Goal: Task Accomplishment & Management: Complete application form

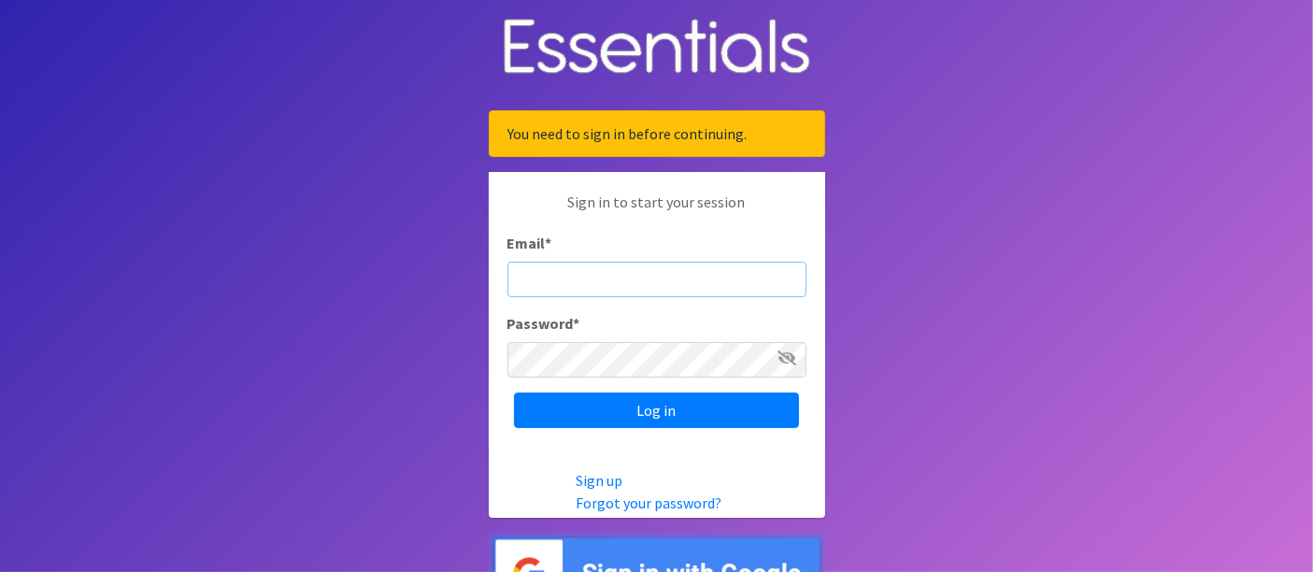
scroll to position [39, 0]
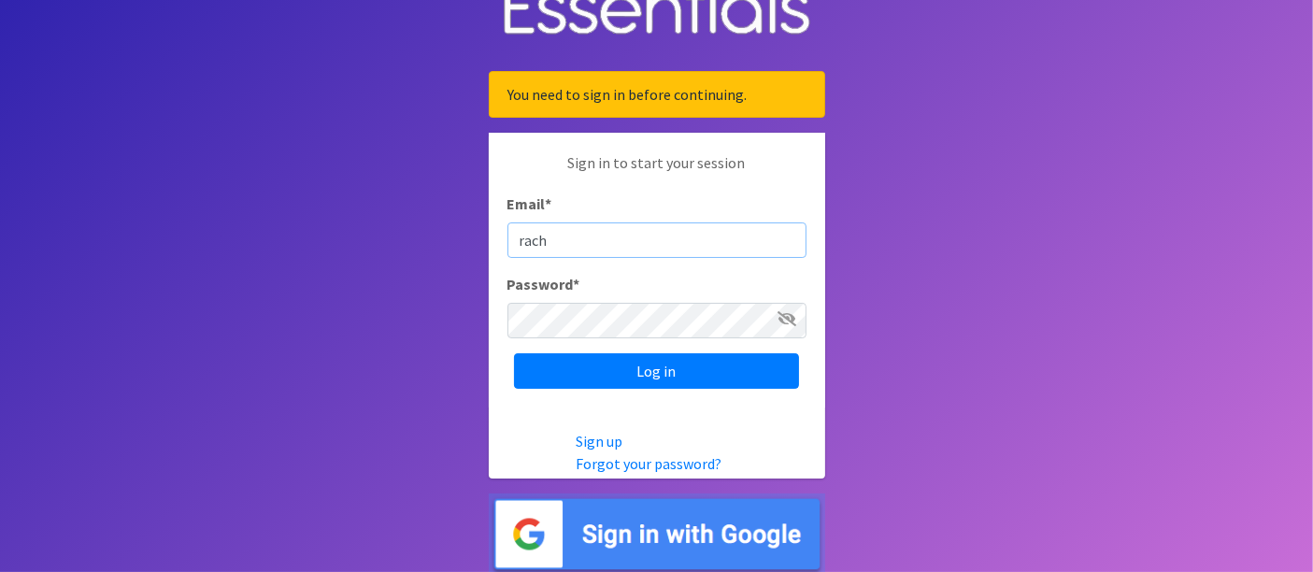
type input "rachel@beantownbabydiaperbank.org"
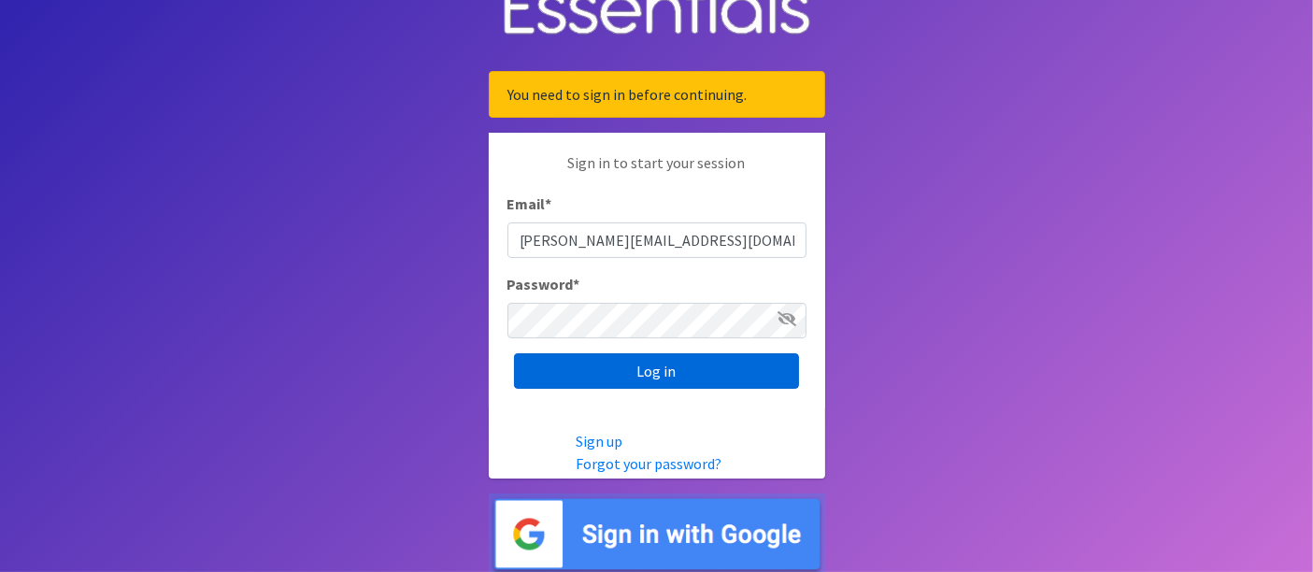
click at [555, 366] on input "Log in" at bounding box center [656, 371] width 285 height 36
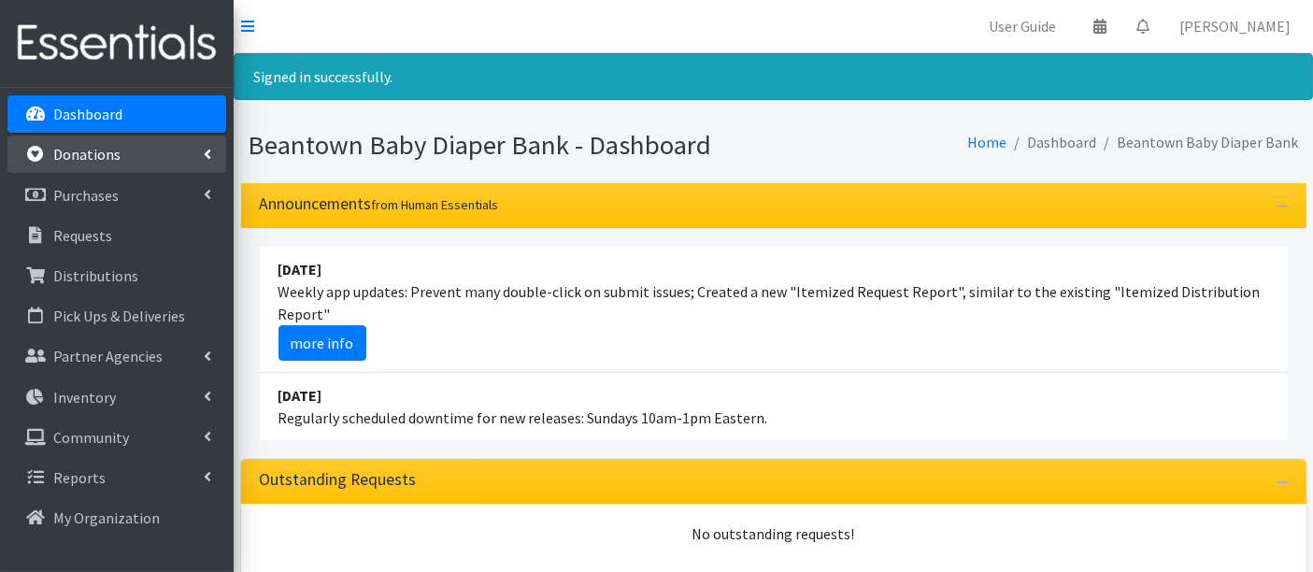
click at [116, 164] on link "Donations" at bounding box center [116, 154] width 219 height 37
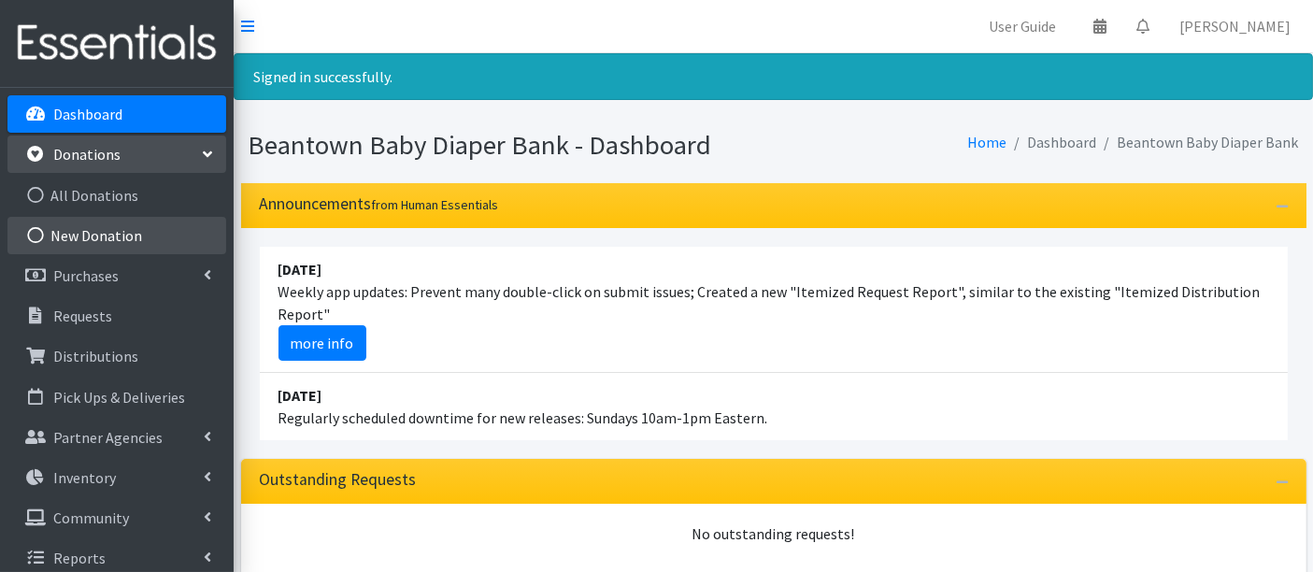
drag, startPoint x: 113, startPoint y: 227, endPoint x: 376, endPoint y: 283, distance: 268.5
click at [113, 225] on link "New Donation" at bounding box center [116, 235] width 219 height 37
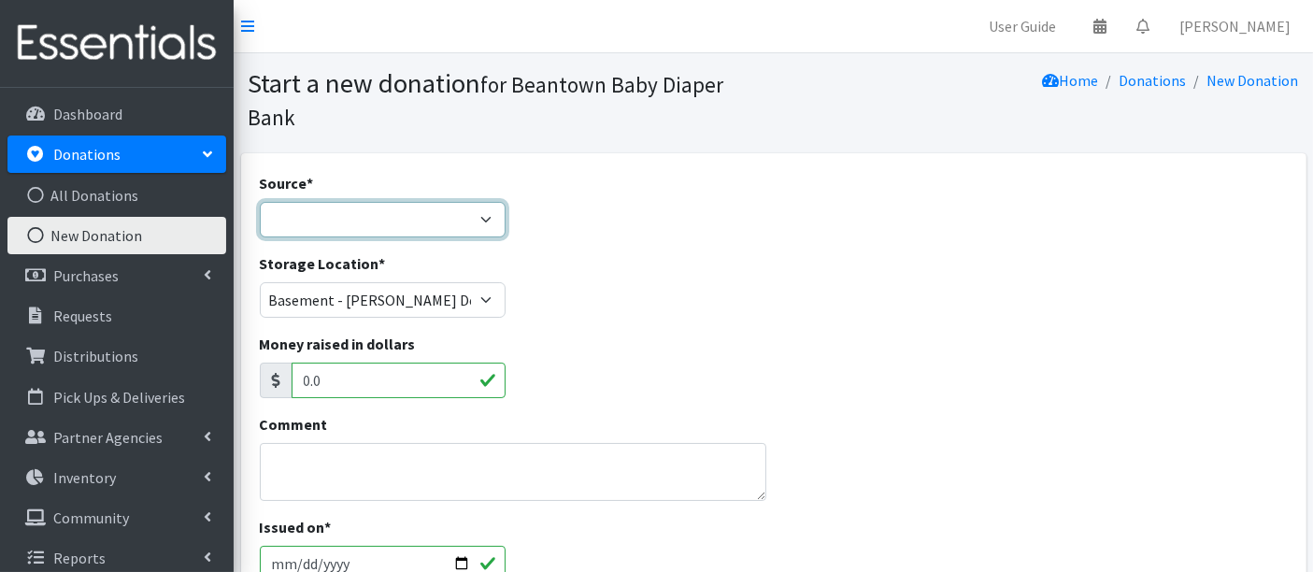
click at [383, 225] on select "Product Drive Manufacturer Donation Site Misc. Donation" at bounding box center [383, 220] width 247 height 36
click at [260, 202] on select "Product Drive Manufacturer Donation Site Misc. Donation" at bounding box center [383, 220] width 247 height 36
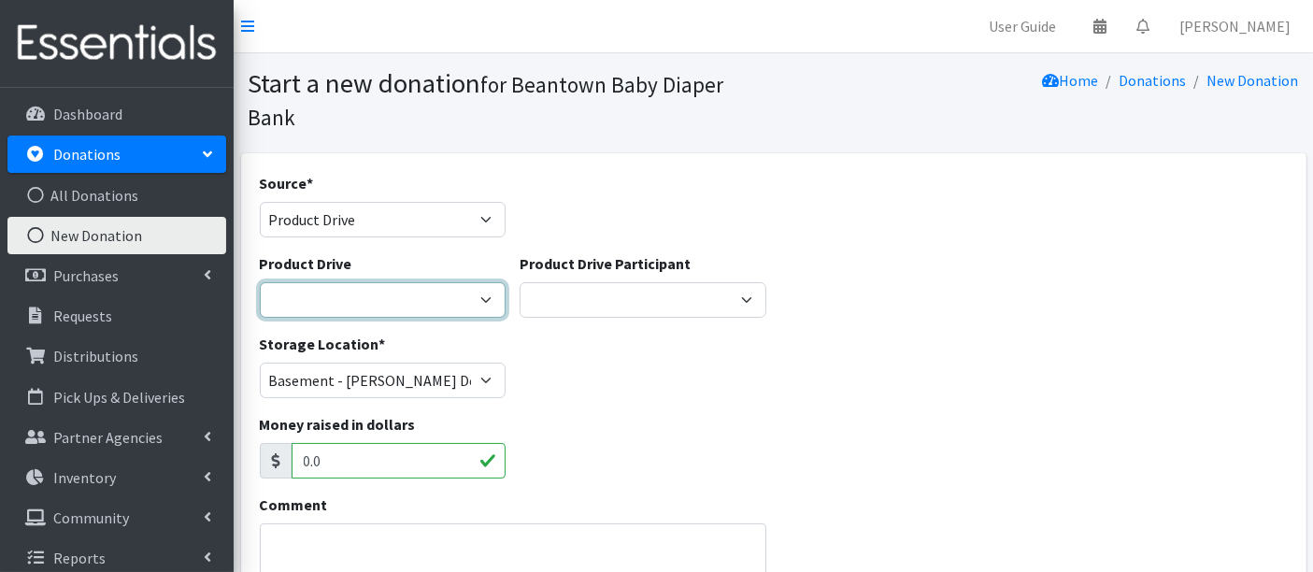
click at [364, 309] on select "Astria Therepeutics Global Partners Janitronics Let's Learn Together LexFUN New…" at bounding box center [383, 300] width 247 height 36
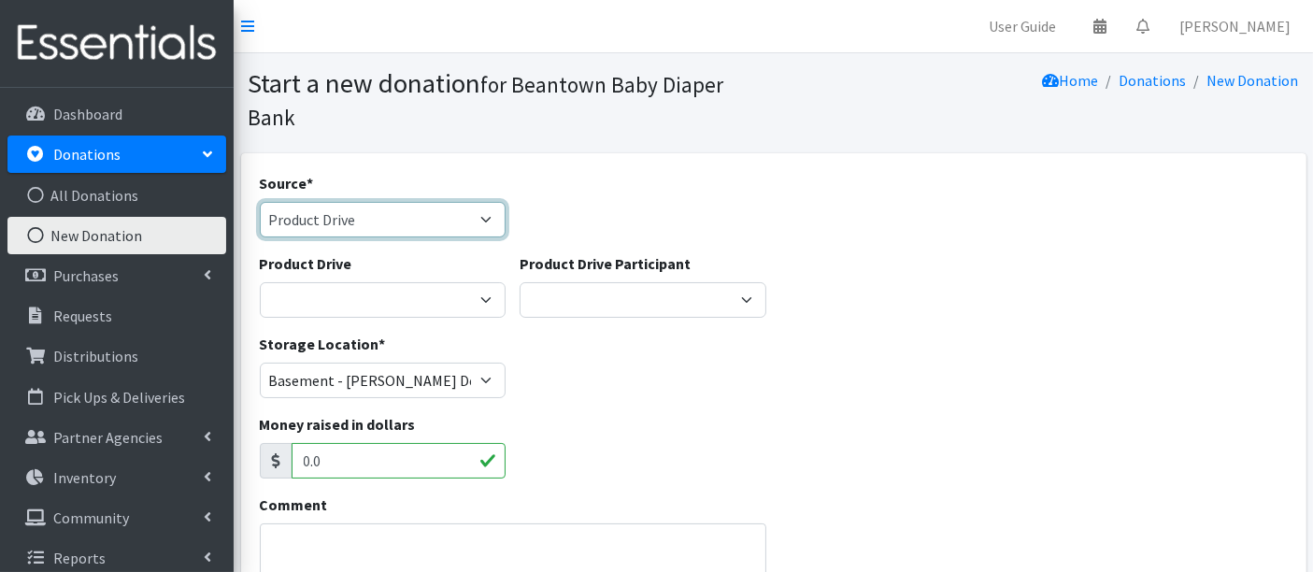
drag, startPoint x: 351, startPoint y: 213, endPoint x: 350, endPoint y: 234, distance: 20.6
click at [351, 212] on select "Product Drive Manufacturer Donation Site Misc. Donation" at bounding box center [383, 220] width 247 height 36
select select "Donation Site"
click at [260, 202] on select "Product Drive Manufacturer Donation Site Misc. Donation" at bounding box center [383, 220] width 247 height 36
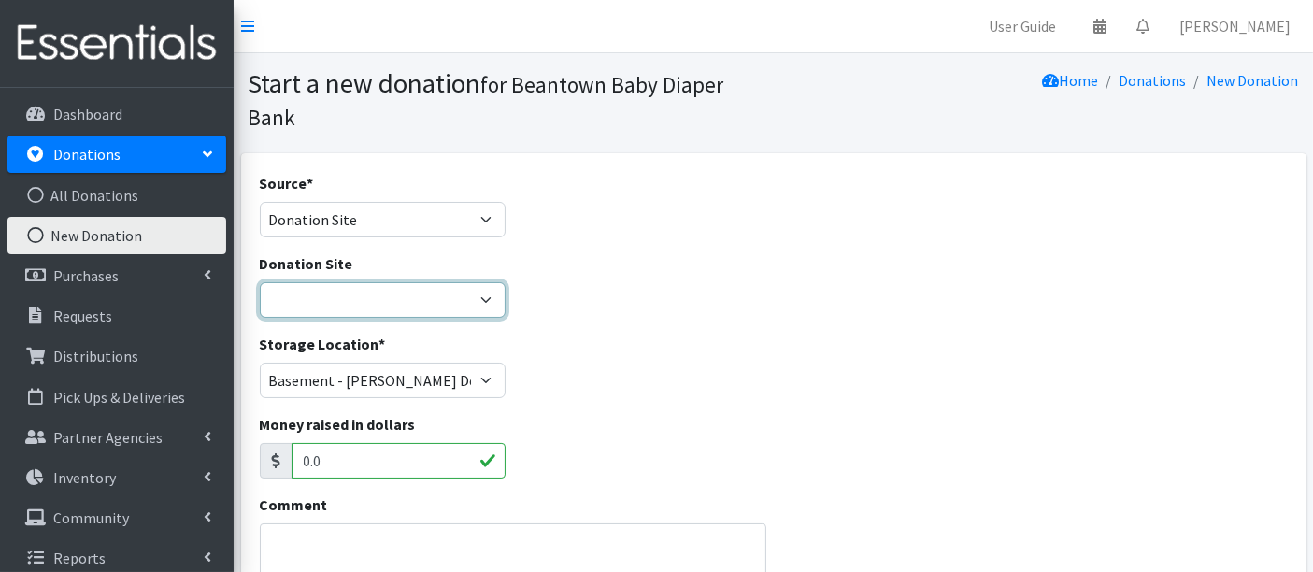
click at [354, 297] on select "Amazon Wishlist LEAP Schools Other/via partner/board member Stop & Shop" at bounding box center [383, 300] width 247 height 36
select select "1055"
click at [260, 282] on select "Amazon Wishlist LEAP Schools Other/via partner/board member Stop & Shop" at bounding box center [383, 300] width 247 height 36
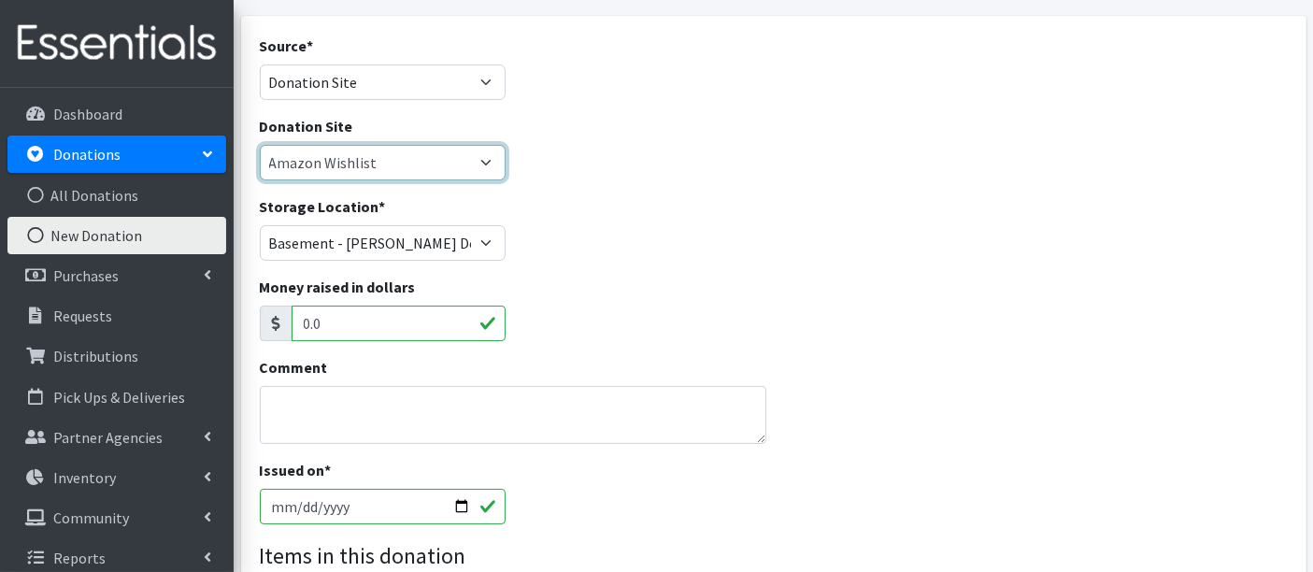
scroll to position [311, 0]
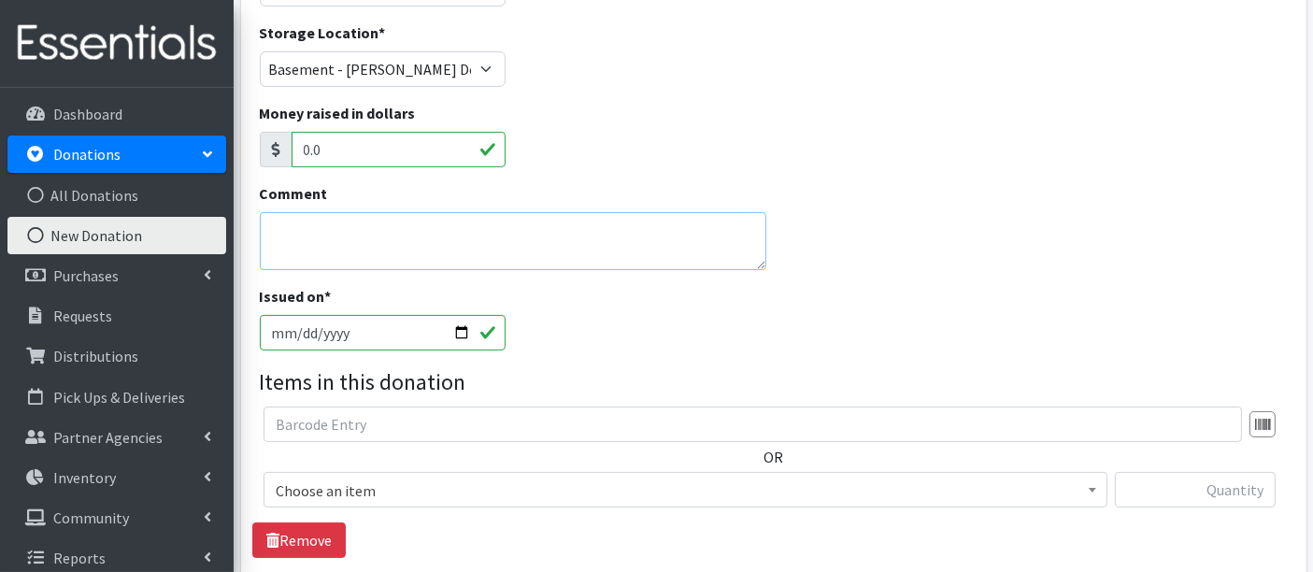
click at [334, 247] on textarea "Comment" at bounding box center [513, 241] width 507 height 58
type textarea "A"
type textarea "Size 5 & 6"
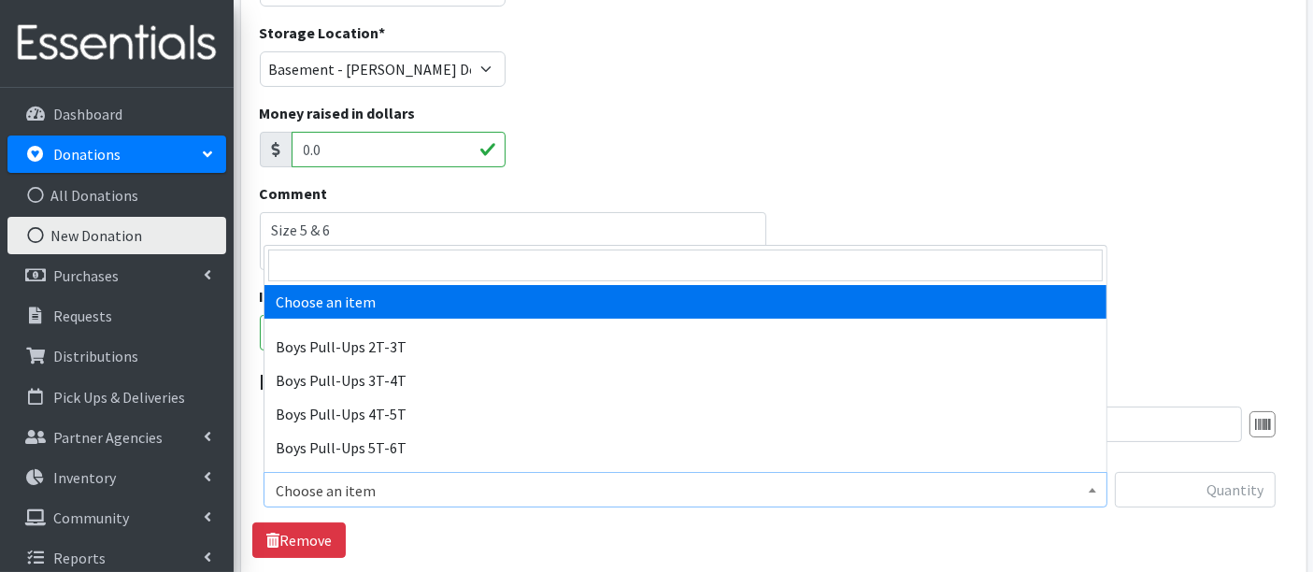
click at [451, 493] on span "Choose an item" at bounding box center [686, 491] width 820 height 26
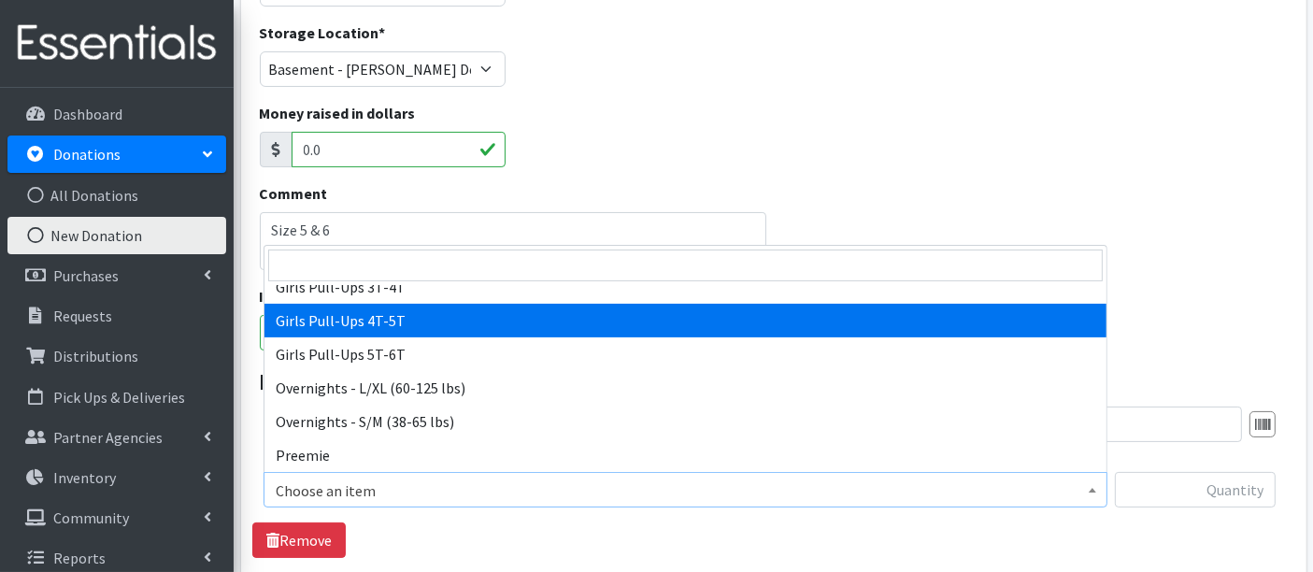
scroll to position [415, 0]
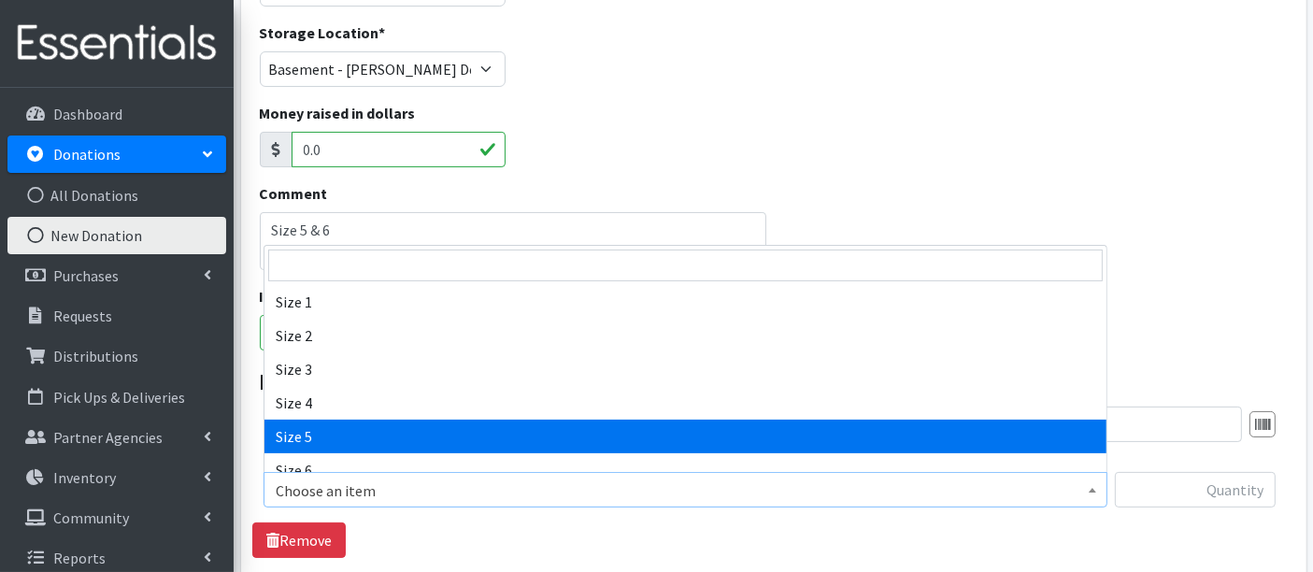
select select "14920"
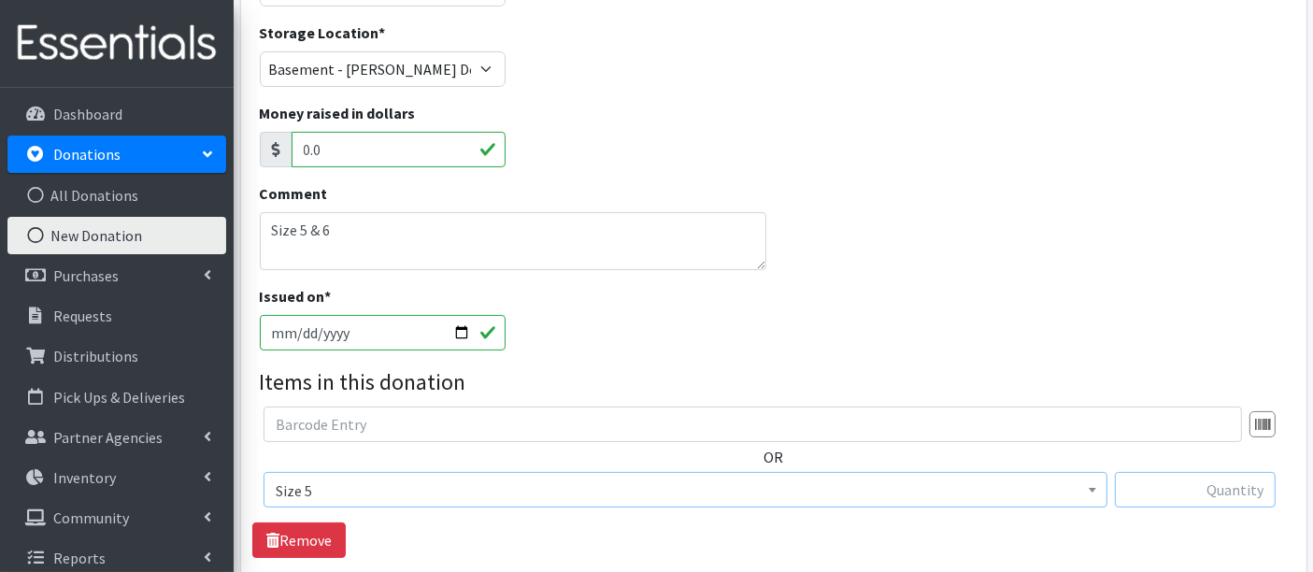
click at [1232, 492] on input "text" at bounding box center [1195, 490] width 161 height 36
type input "124"
click at [431, 557] on section "OR Choose an item Boys Pull-Ups 2T-3T Boys Pull-Ups 3T-4T Boys Pull-Ups 4T-5T B…" at bounding box center [774, 493] width 1028 height 172
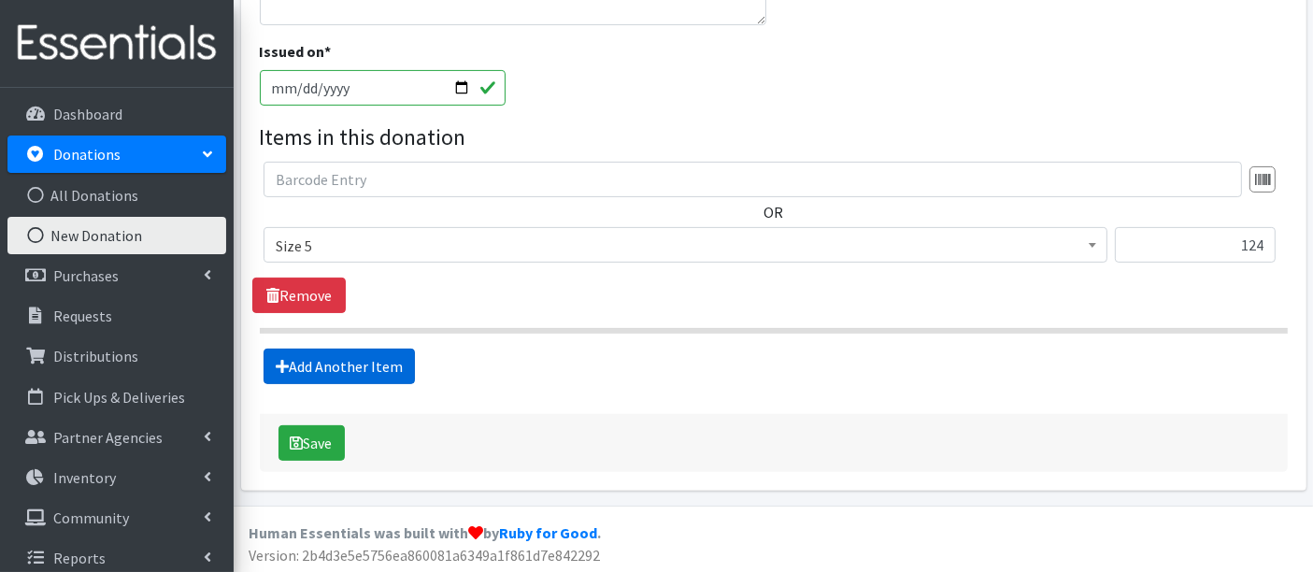
click at [289, 363] on link "Add Another Item" at bounding box center [339, 367] width 151 height 36
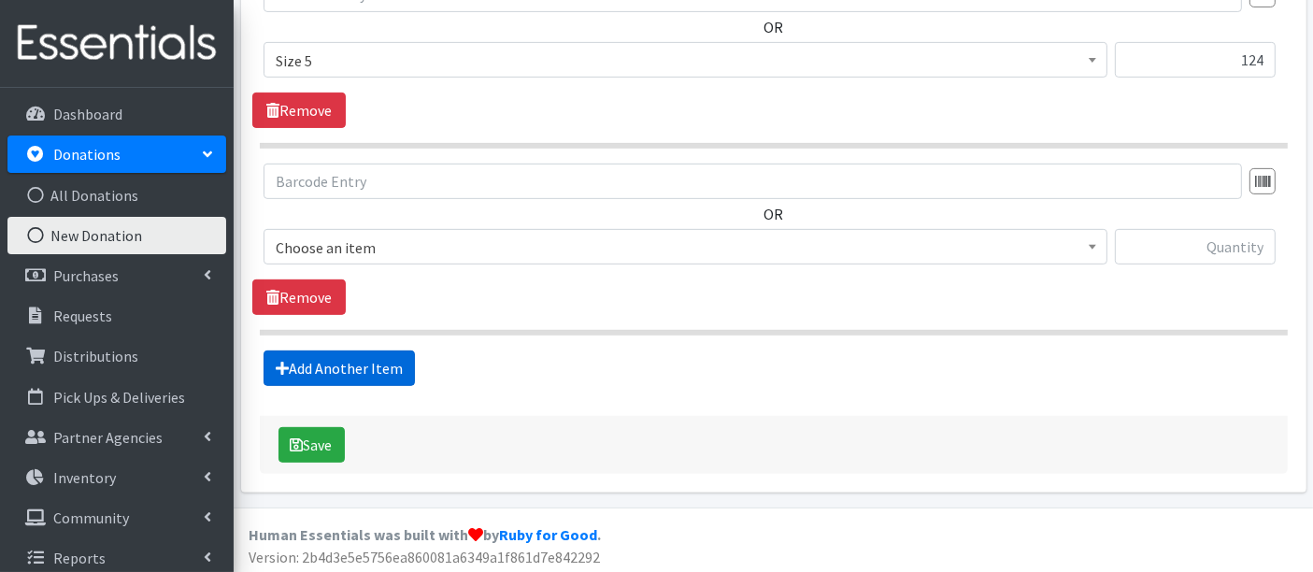
scroll to position [742, 0]
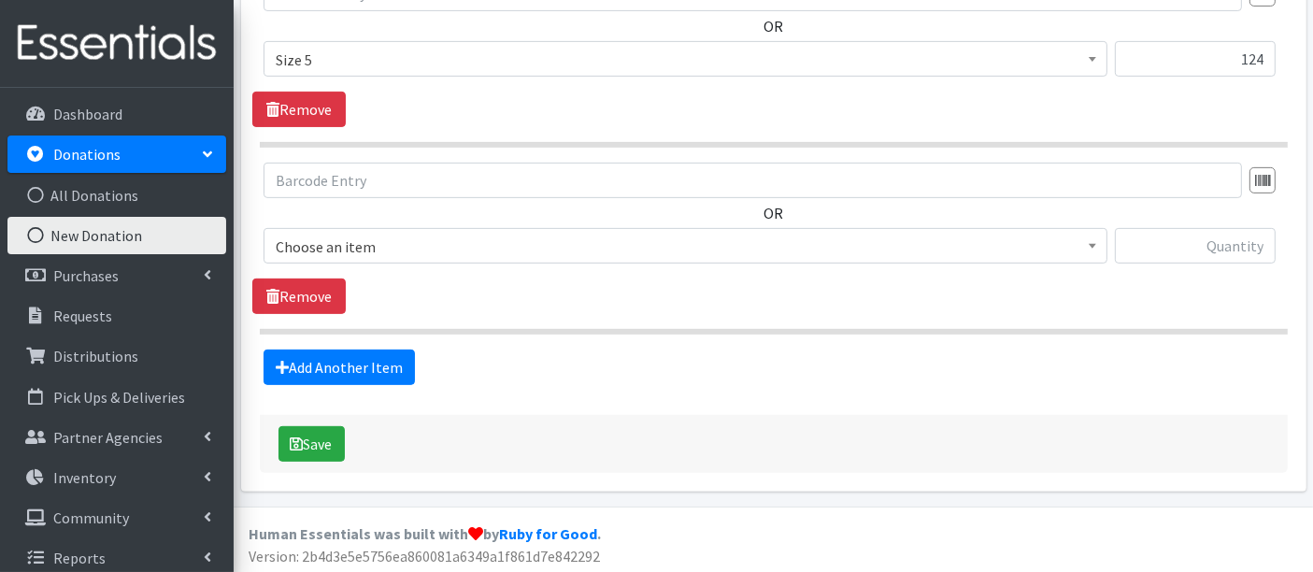
click at [368, 242] on span "Choose an item" at bounding box center [686, 247] width 820 height 26
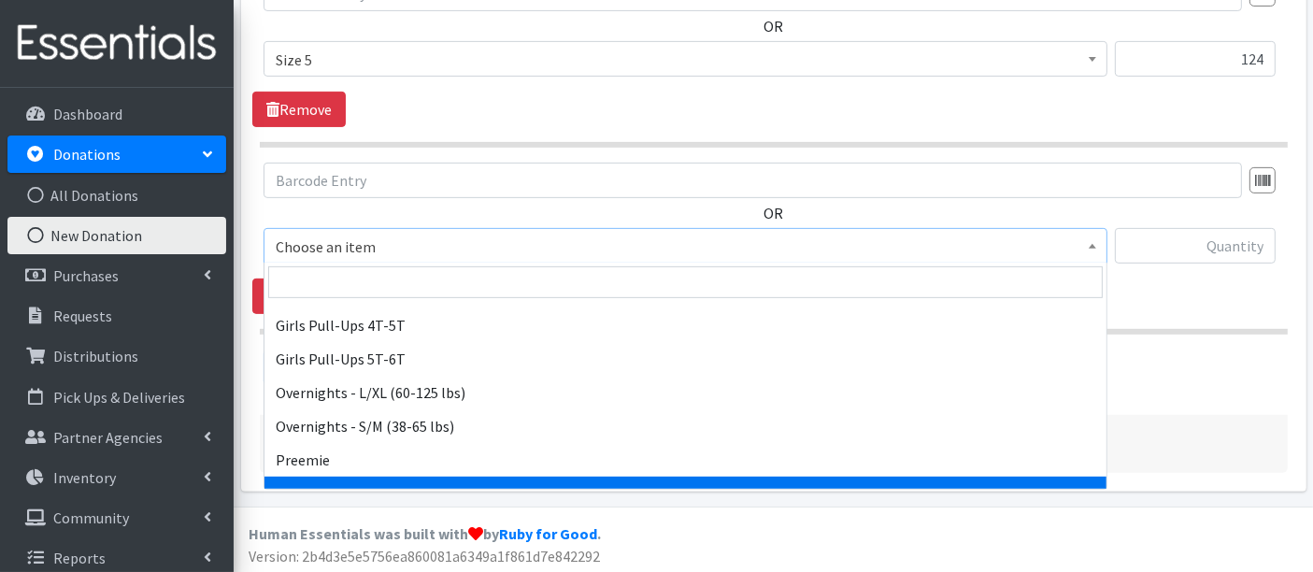
scroll to position [415, 0]
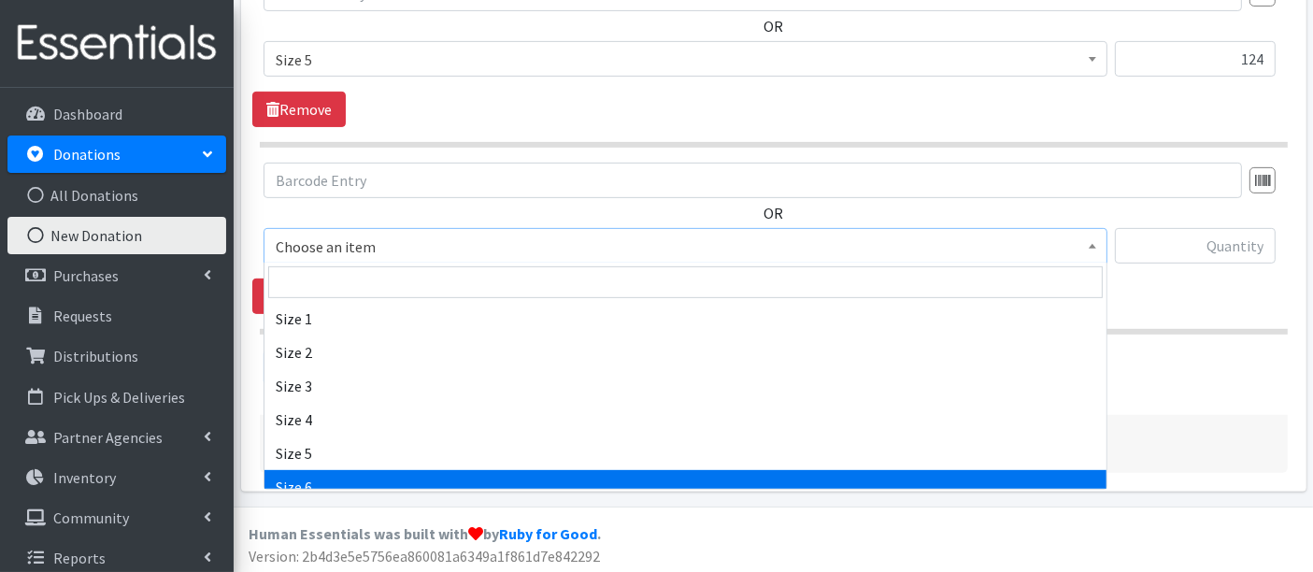
select select "14903"
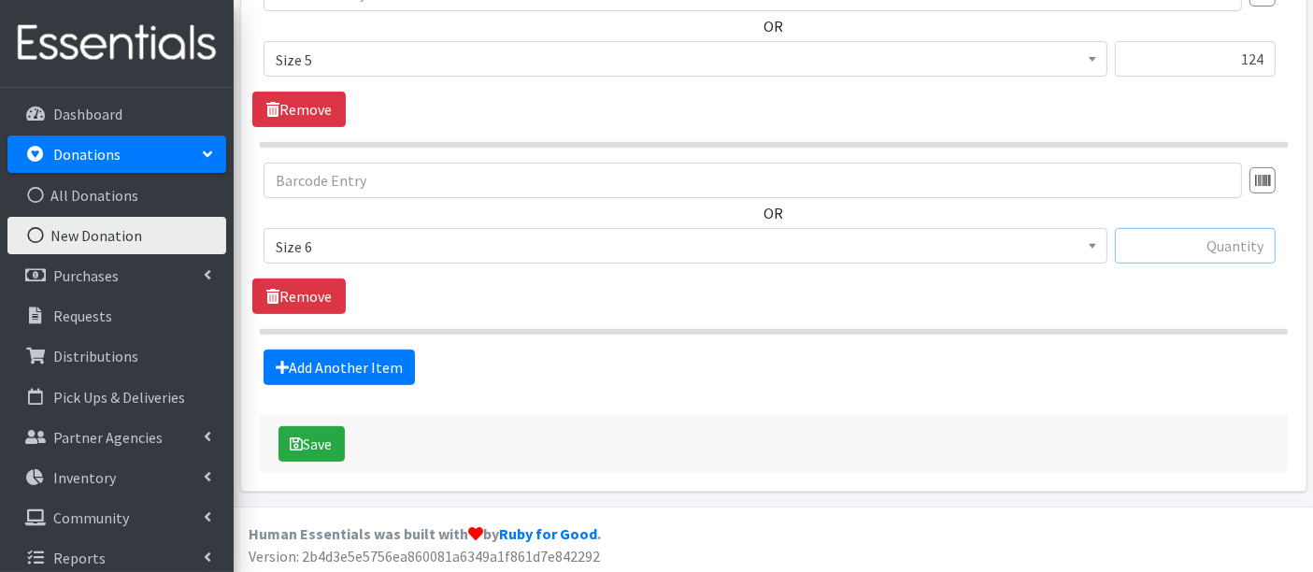
click at [1206, 232] on input "text" at bounding box center [1195, 246] width 161 height 36
type input "100"
click at [329, 450] on button "Save" at bounding box center [311, 444] width 66 height 36
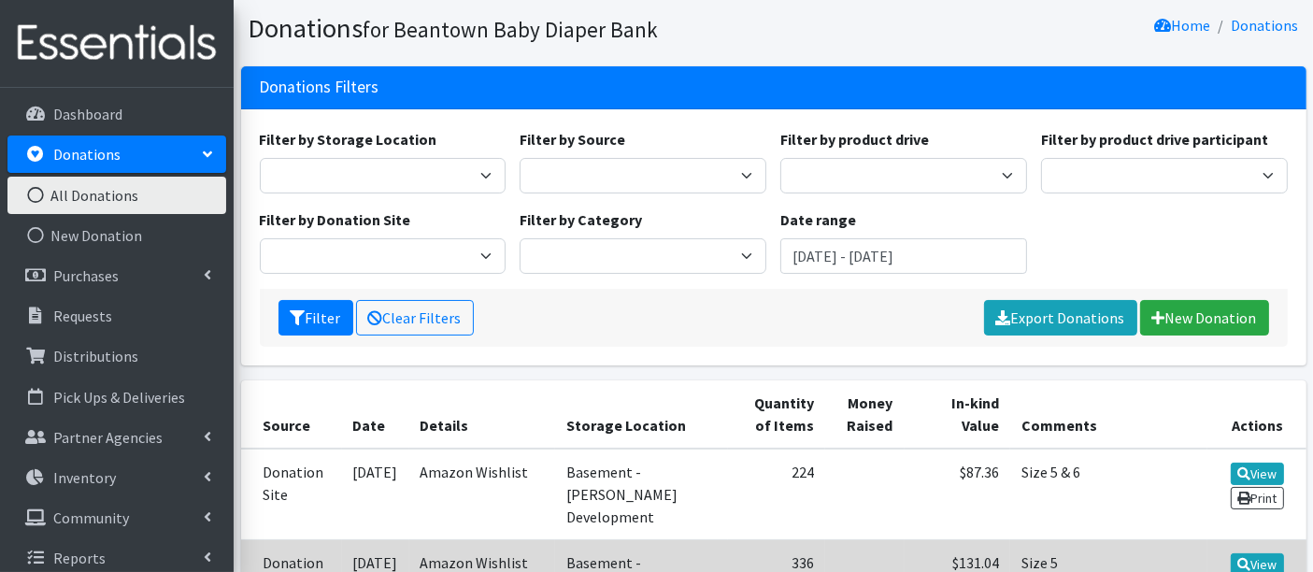
scroll to position [311, 0]
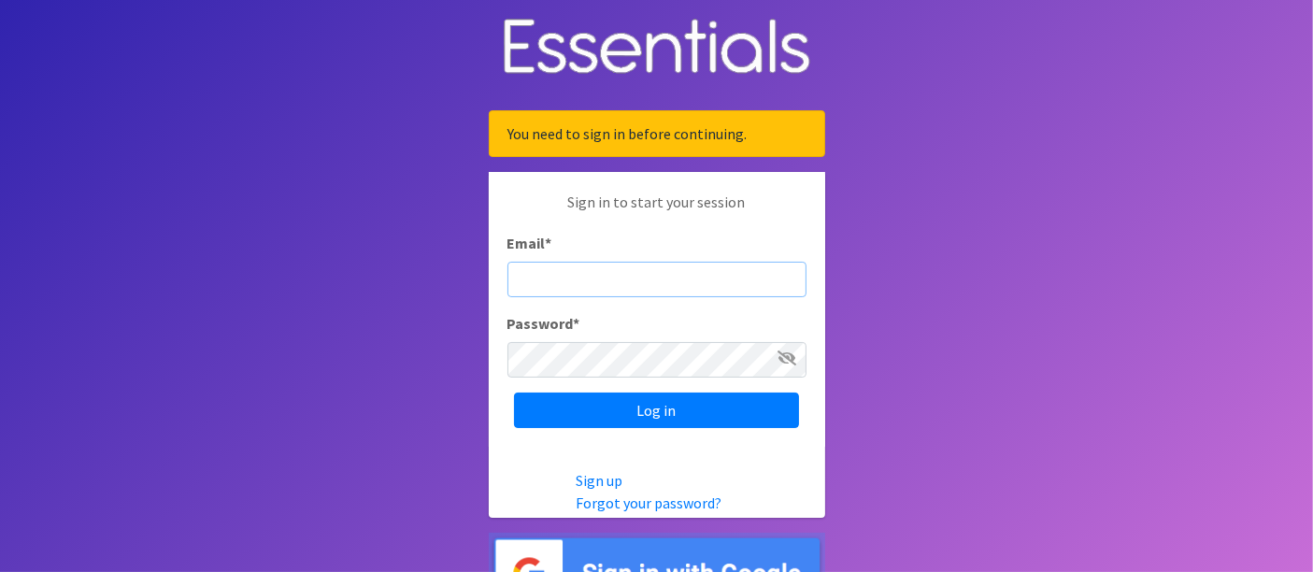
type input "[PERSON_NAME][EMAIL_ADDRESS][DOMAIN_NAME]"
type input "rachel@beantownbabydiaperbank.org"
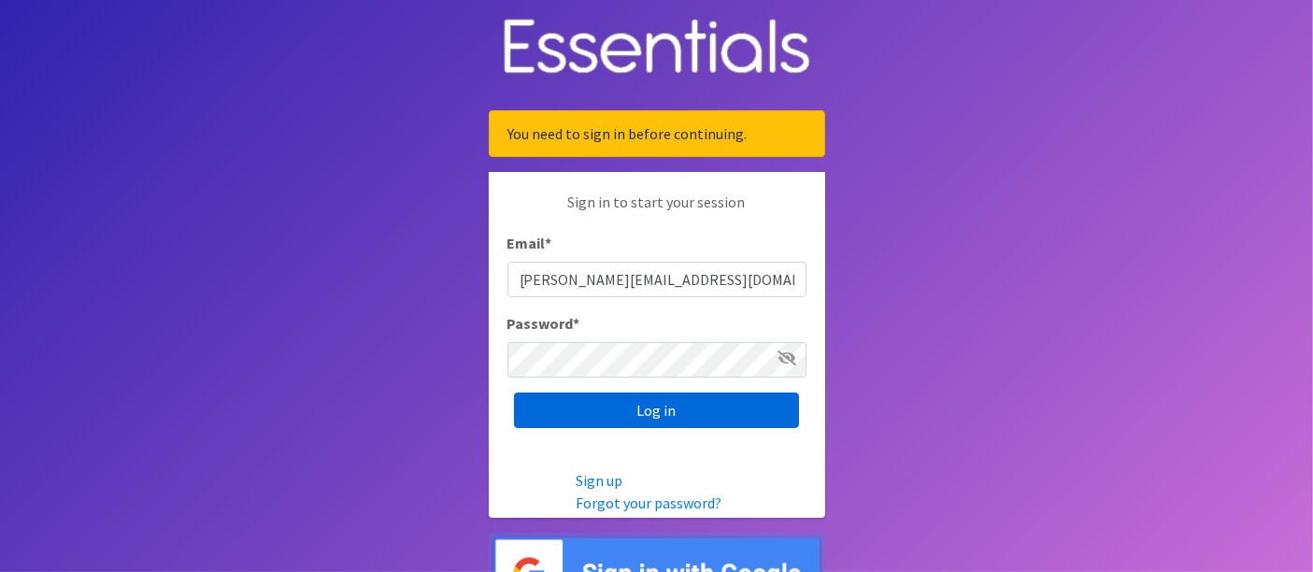
click at [687, 402] on input "Log in" at bounding box center [656, 410] width 285 height 36
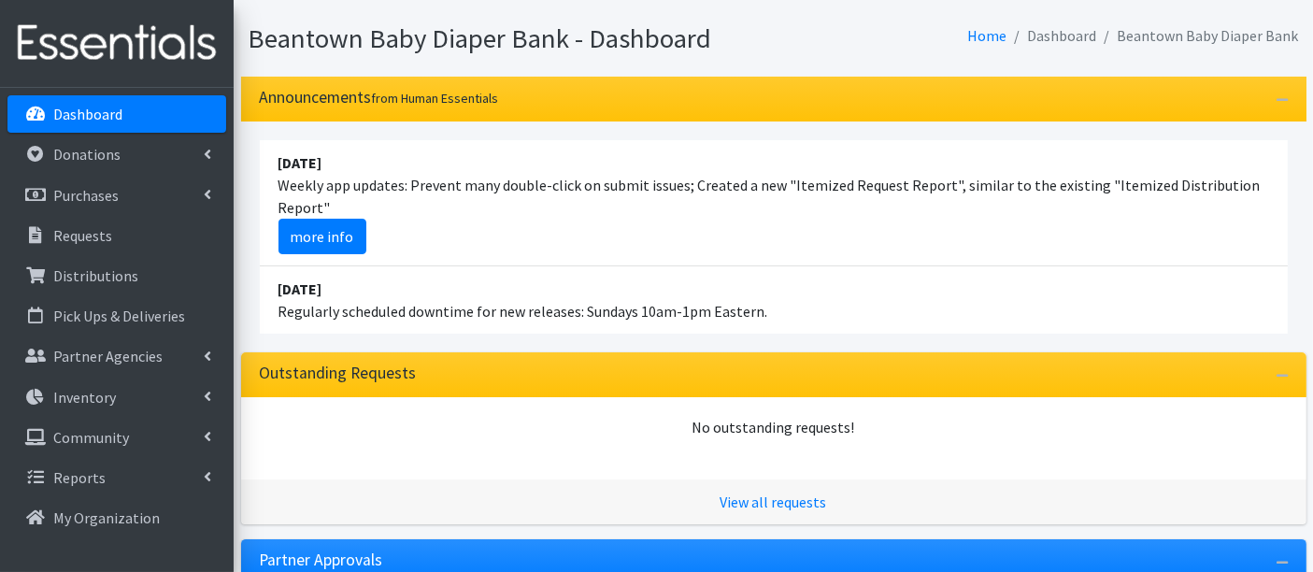
scroll to position [311, 0]
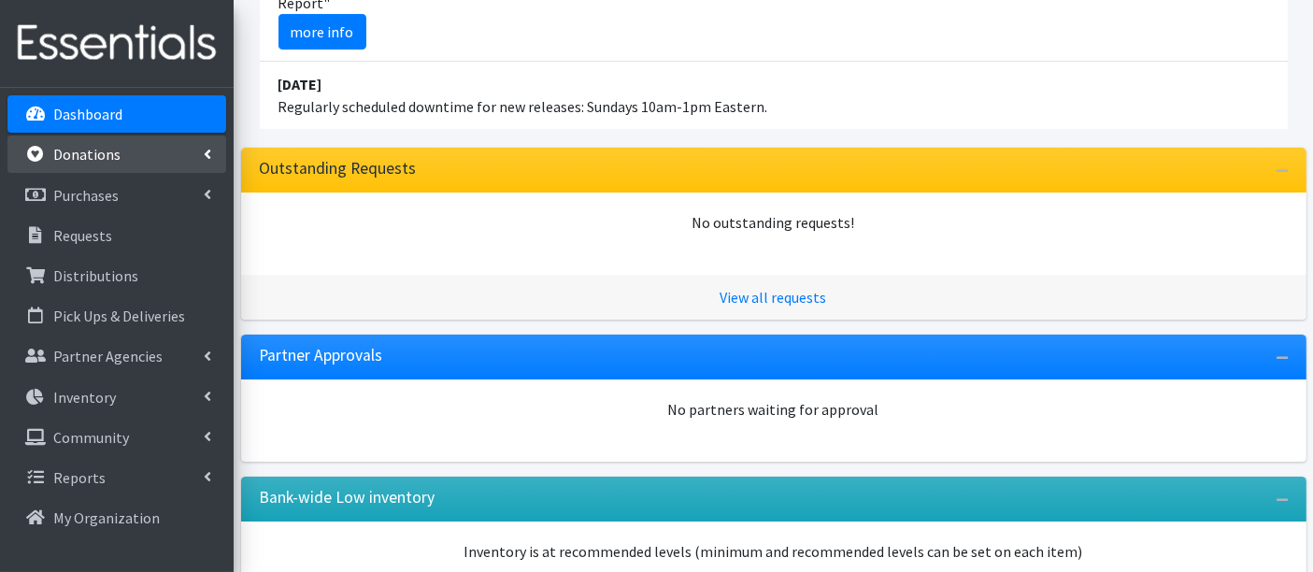
click at [92, 164] on link "Donations" at bounding box center [116, 154] width 219 height 37
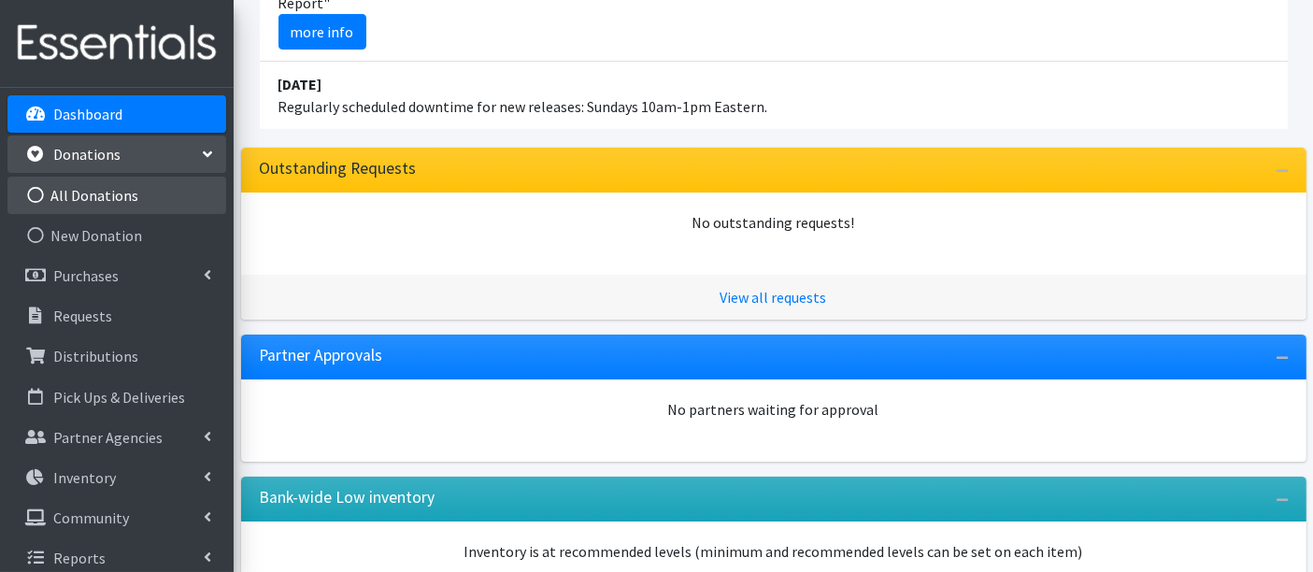
click at [103, 202] on link "All Donations" at bounding box center [116, 195] width 219 height 37
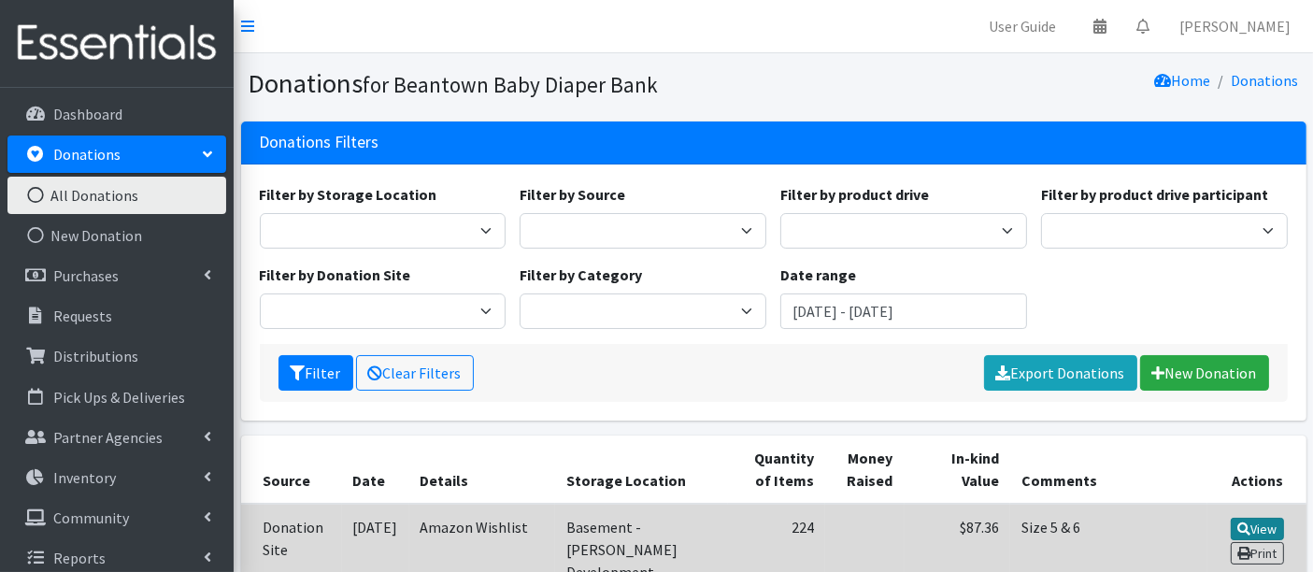
click at [1262, 528] on link "View" at bounding box center [1257, 529] width 53 height 22
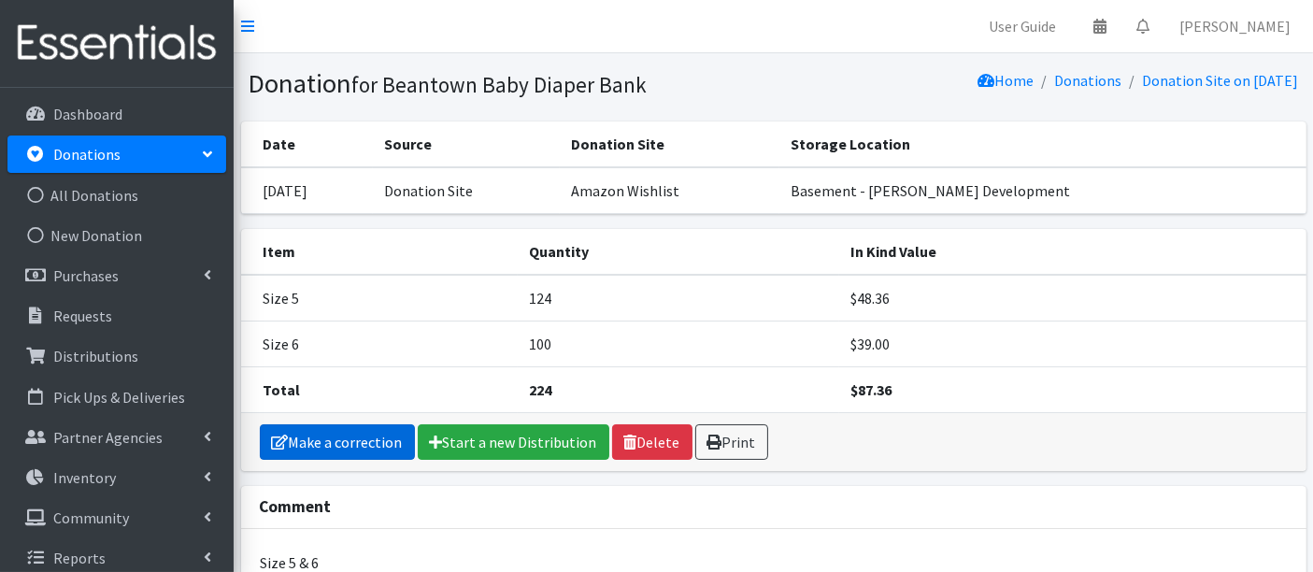
click at [309, 436] on link "Make a correction" at bounding box center [337, 442] width 155 height 36
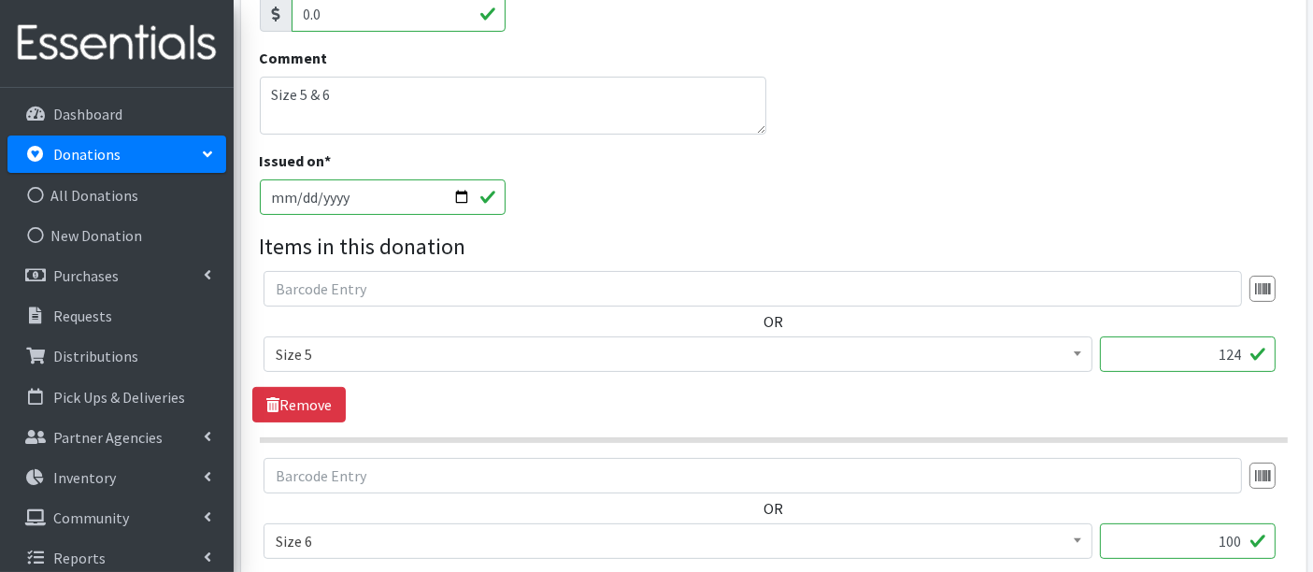
scroll to position [726, 0]
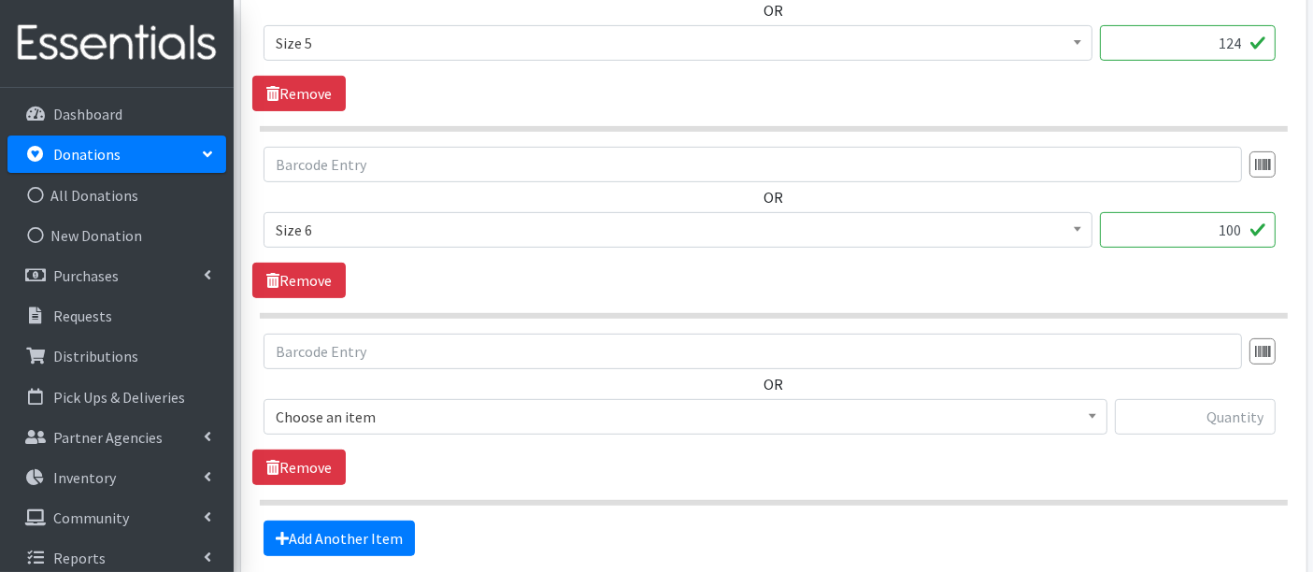
drag, startPoint x: 1247, startPoint y: 227, endPoint x: 1297, endPoint y: 225, distance: 50.5
click at [1297, 225] on div "Source * Product Drive Manufacturer Donation Site Misc. Donation Donation Site …" at bounding box center [773, 28] width 1065 height 1267
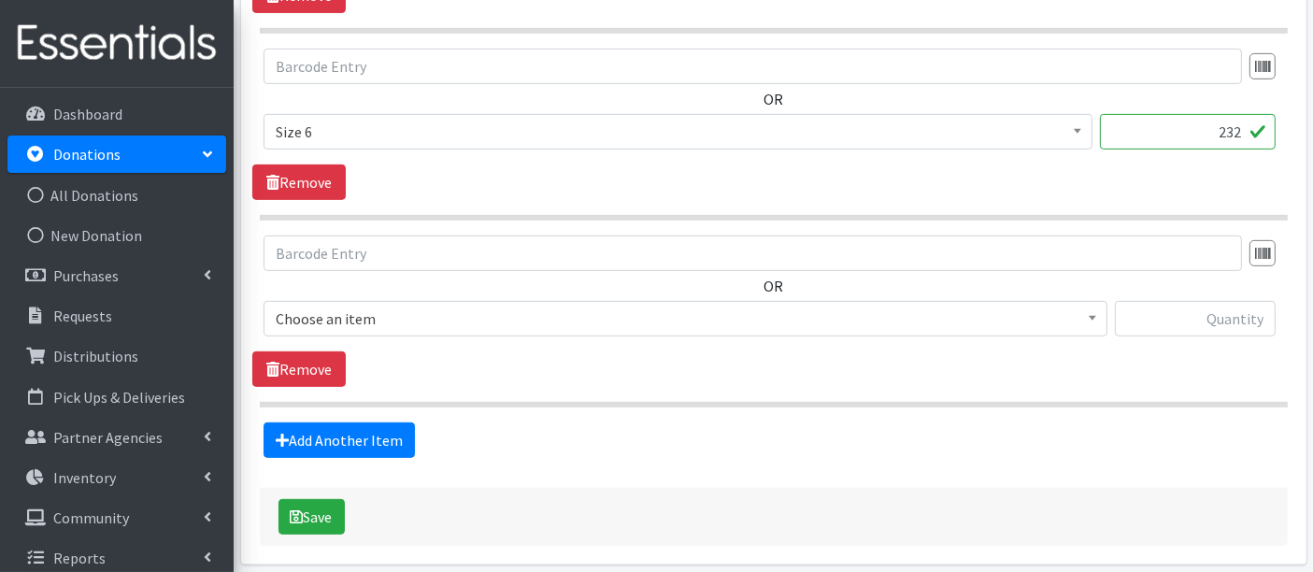
scroll to position [896, 0]
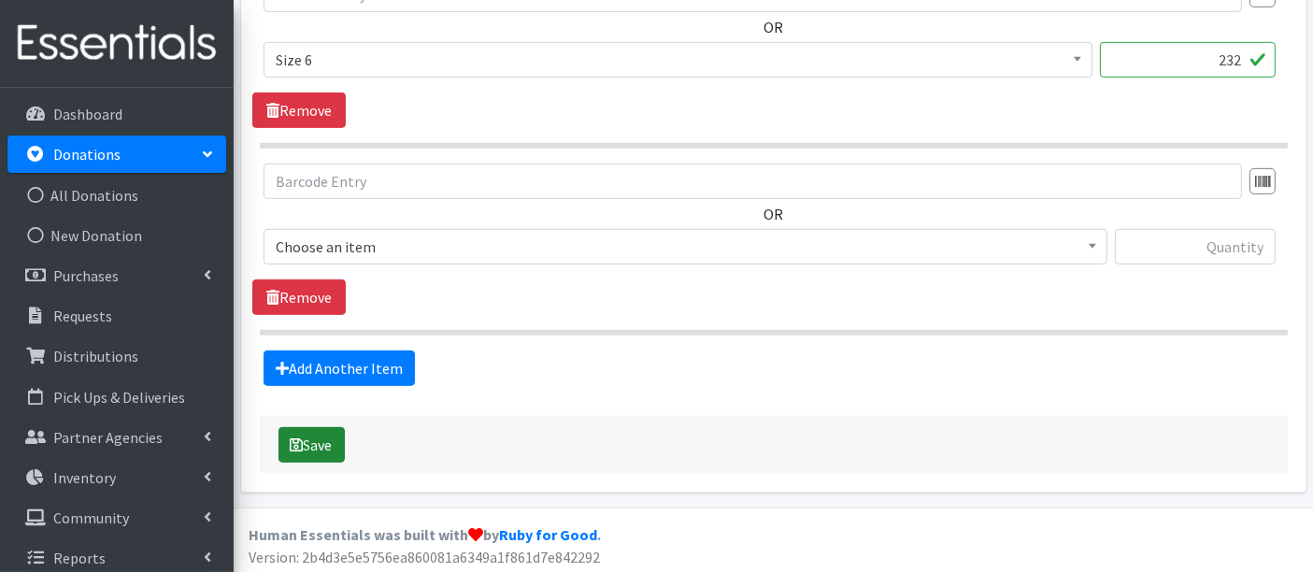
type input "232"
click at [322, 443] on button "Save" at bounding box center [311, 445] width 66 height 36
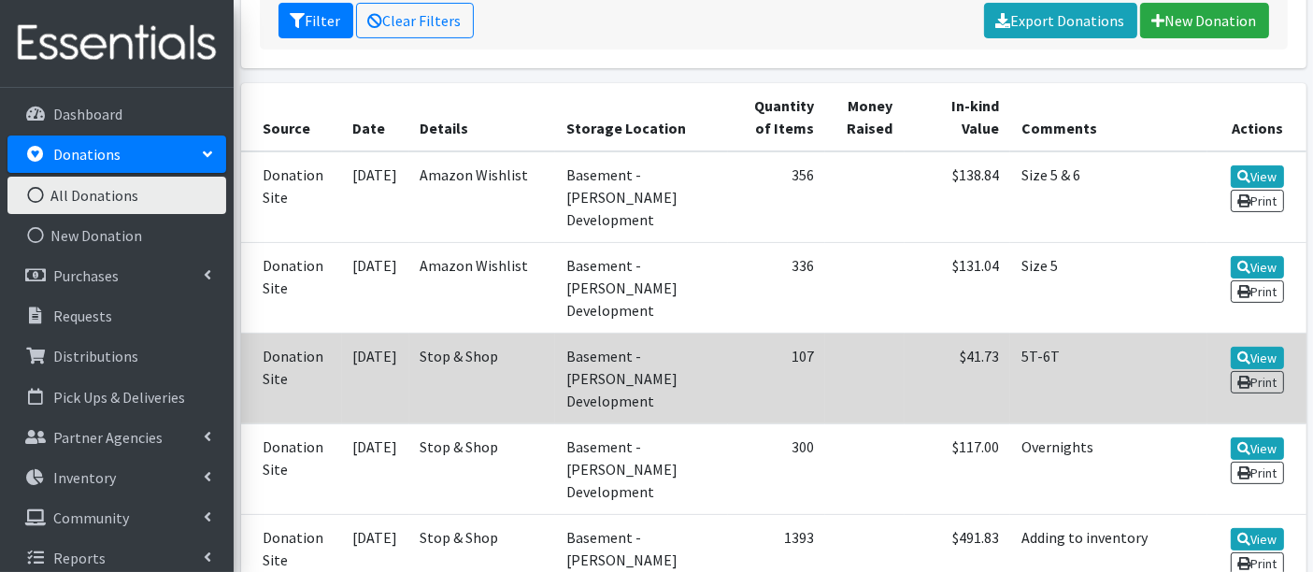
scroll to position [415, 0]
